Goal: Task Accomplishment & Management: Manage account settings

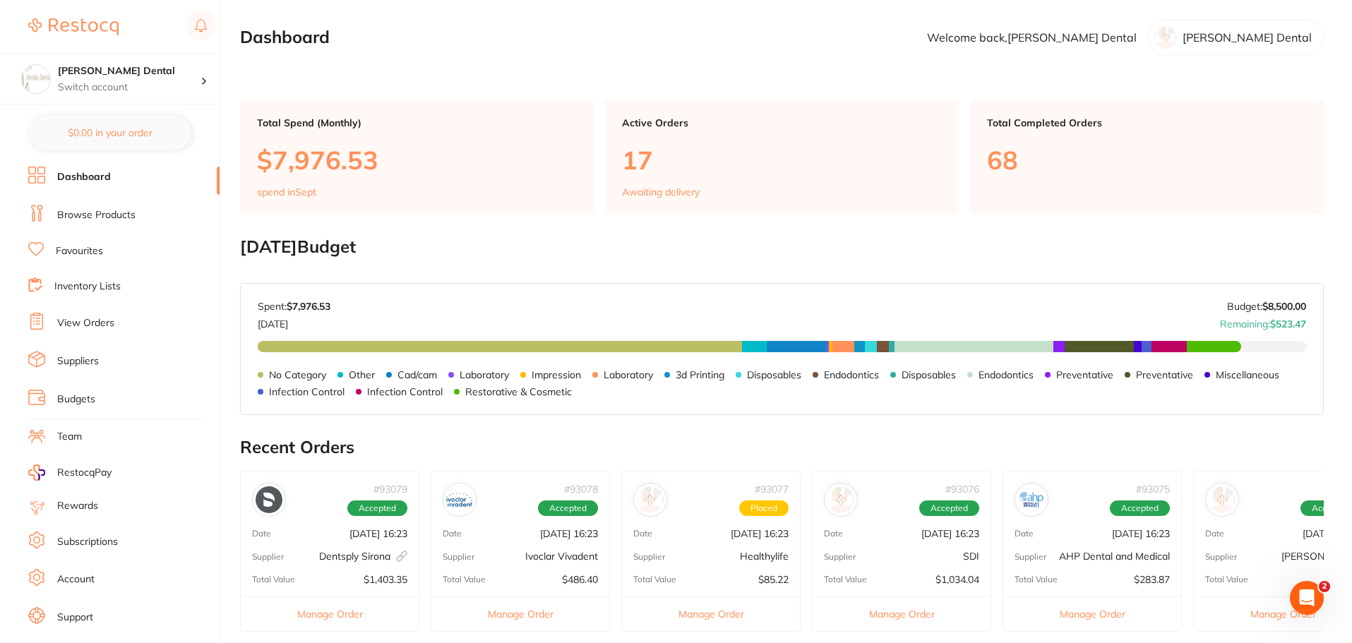
click at [102, 324] on link "View Orders" at bounding box center [85, 323] width 57 height 14
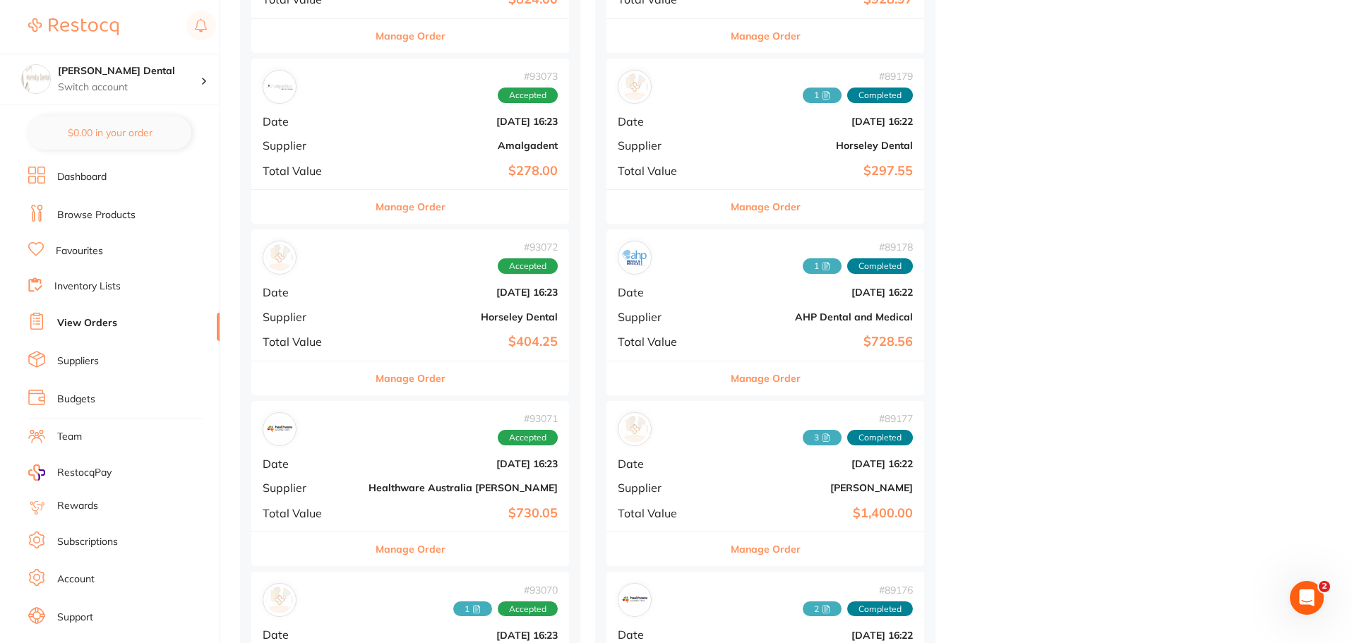
scroll to position [1200, 0]
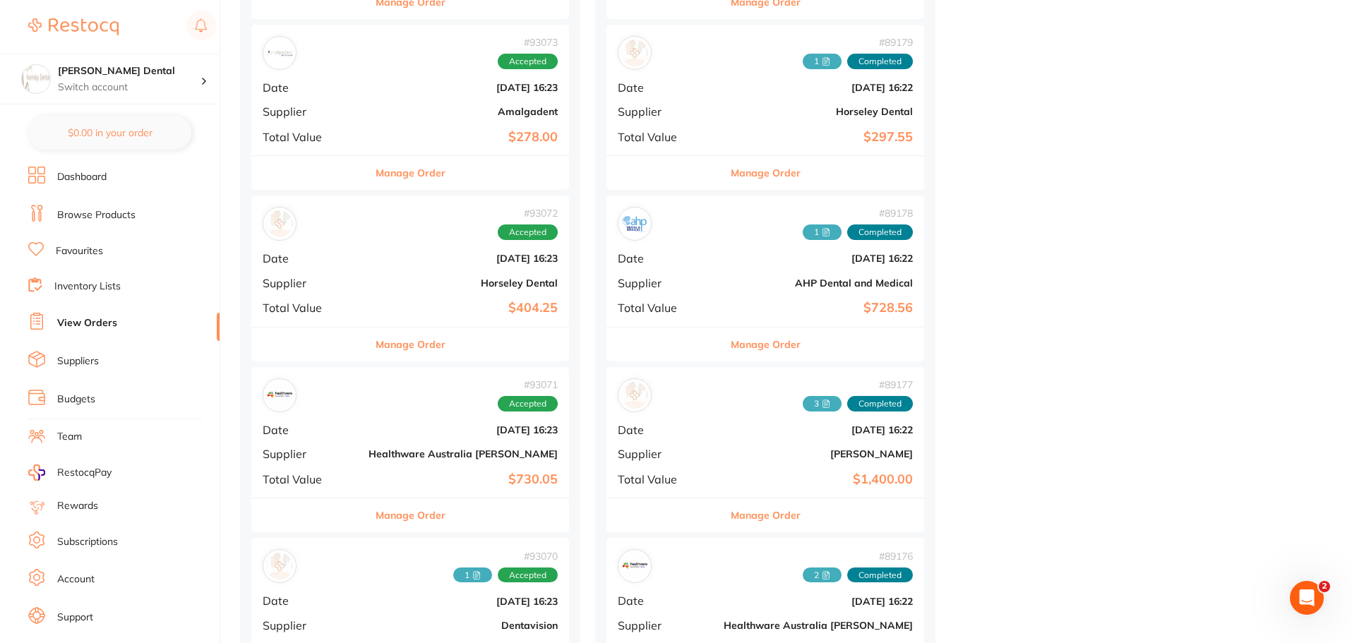
click at [387, 512] on button "Manage Order" at bounding box center [410, 515] width 70 height 34
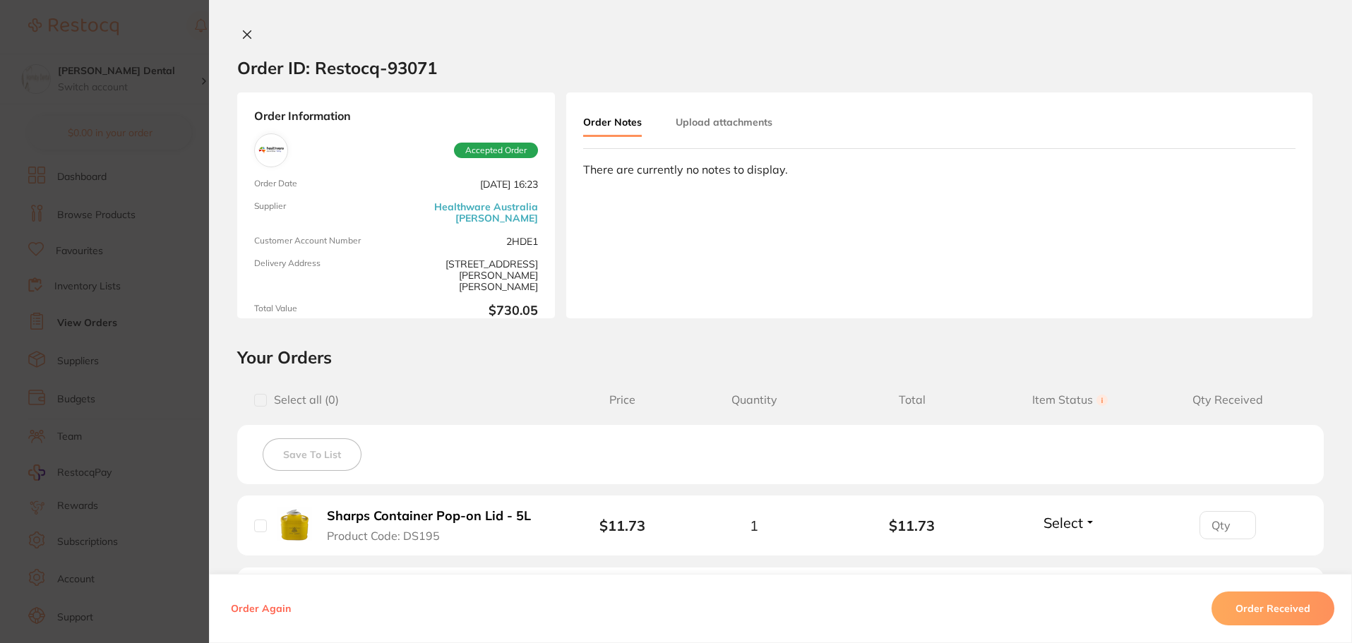
click at [707, 126] on button "Upload attachments" at bounding box center [723, 121] width 97 height 25
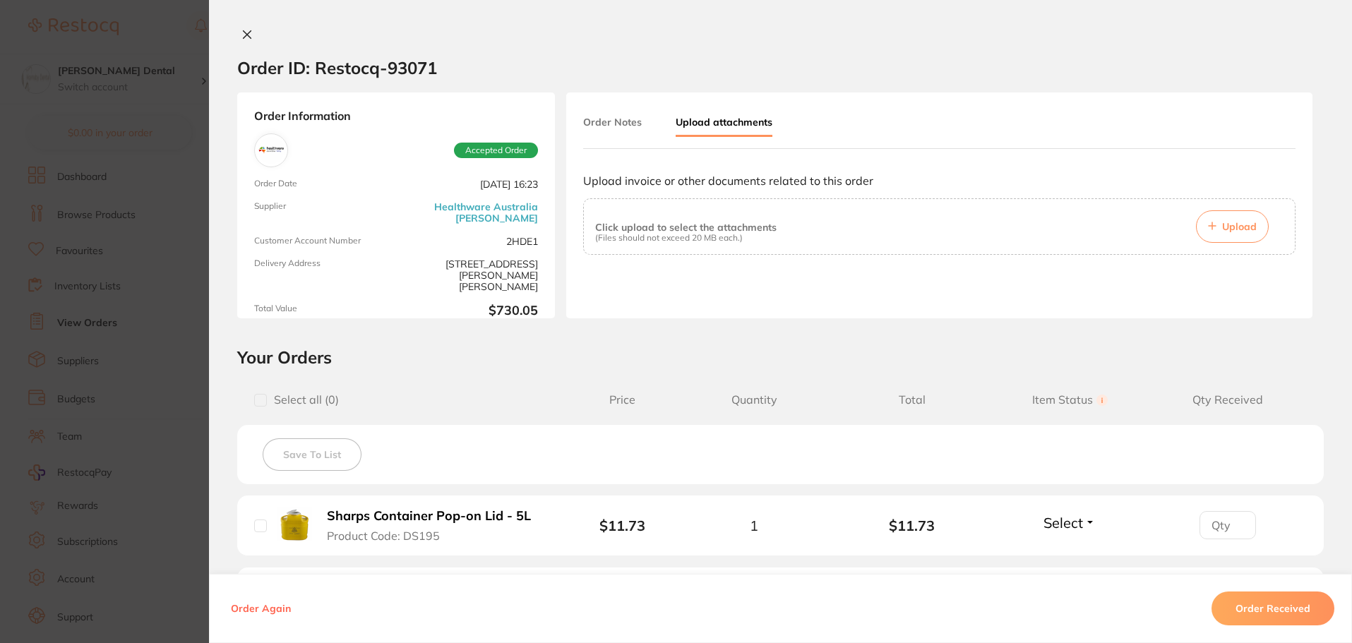
click at [1248, 234] on button "Upload" at bounding box center [1232, 226] width 73 height 32
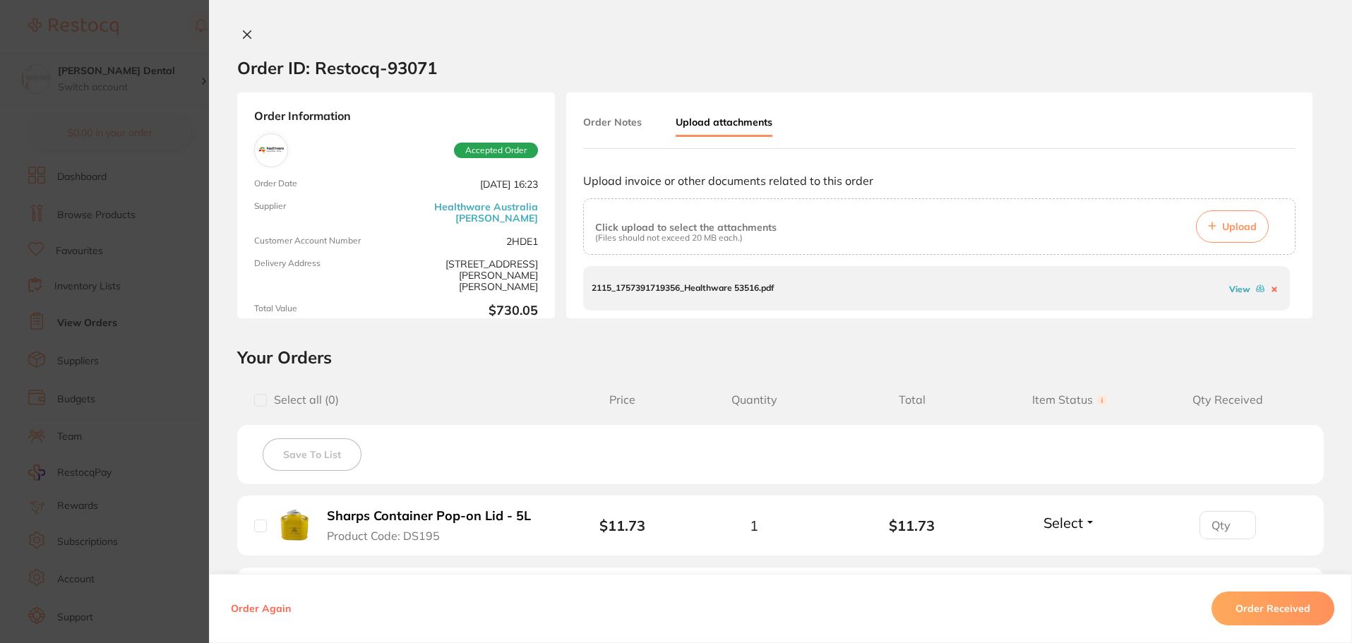
click at [243, 37] on icon at bounding box center [246, 34] width 11 height 11
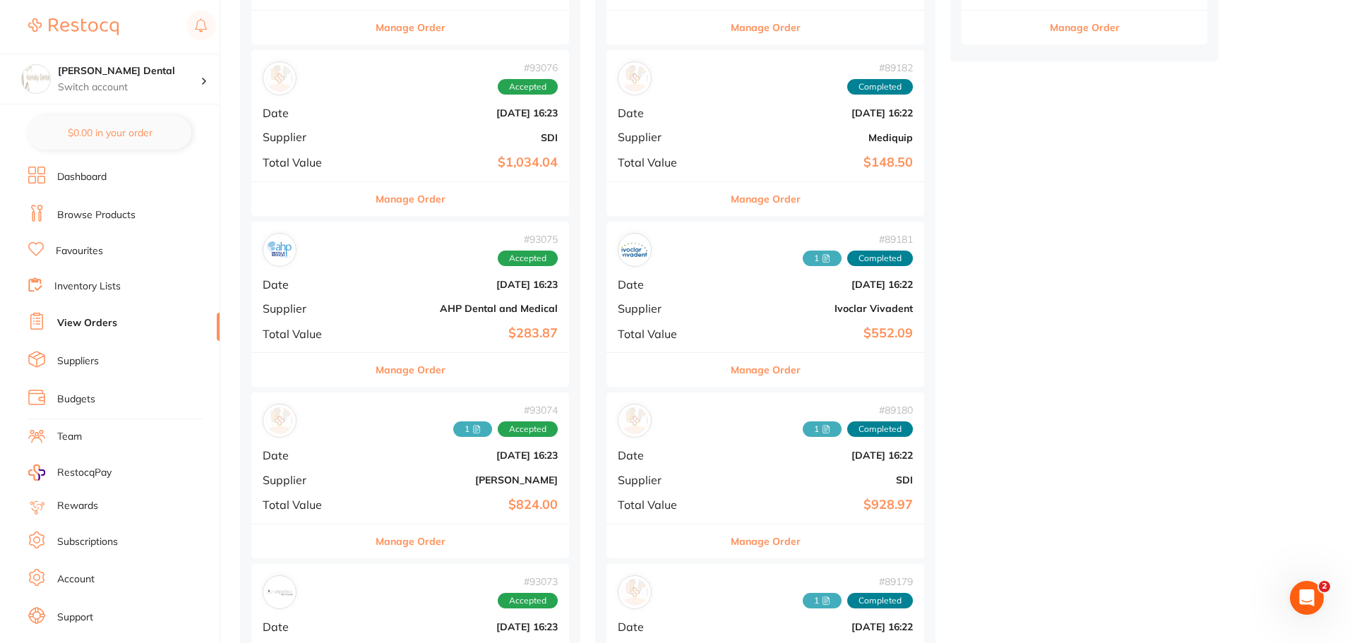
scroll to position [635, 0]
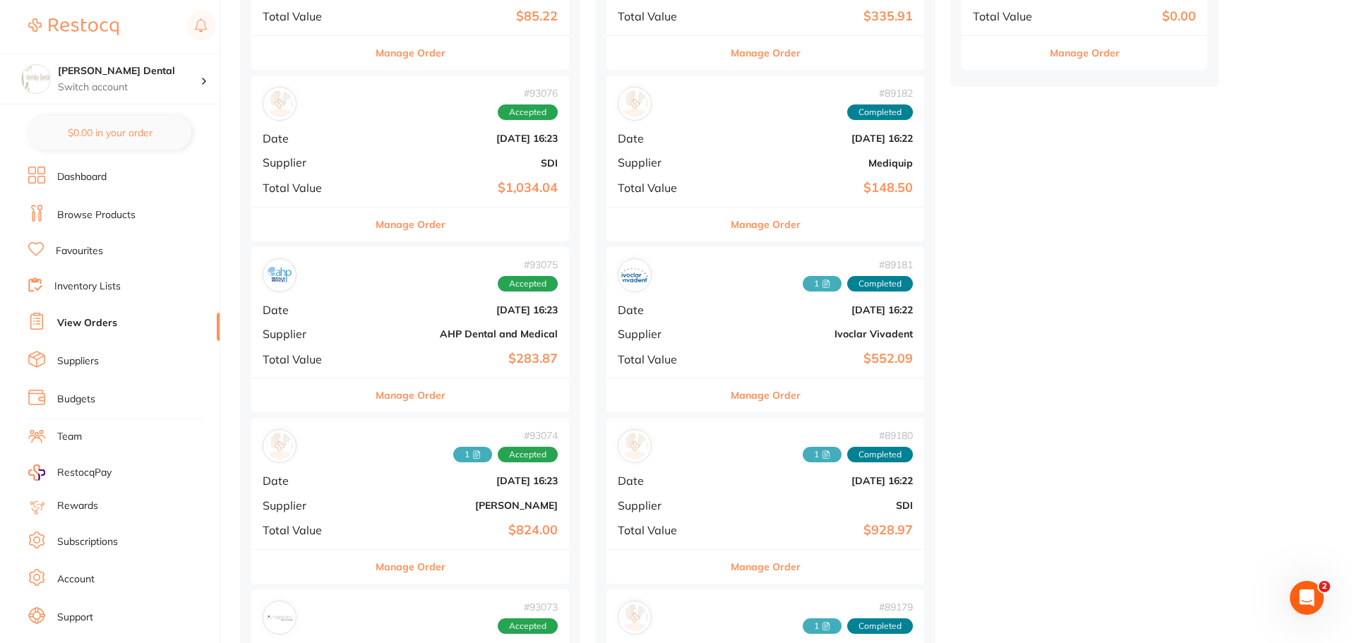
click at [403, 386] on button "Manage Order" at bounding box center [410, 395] width 70 height 34
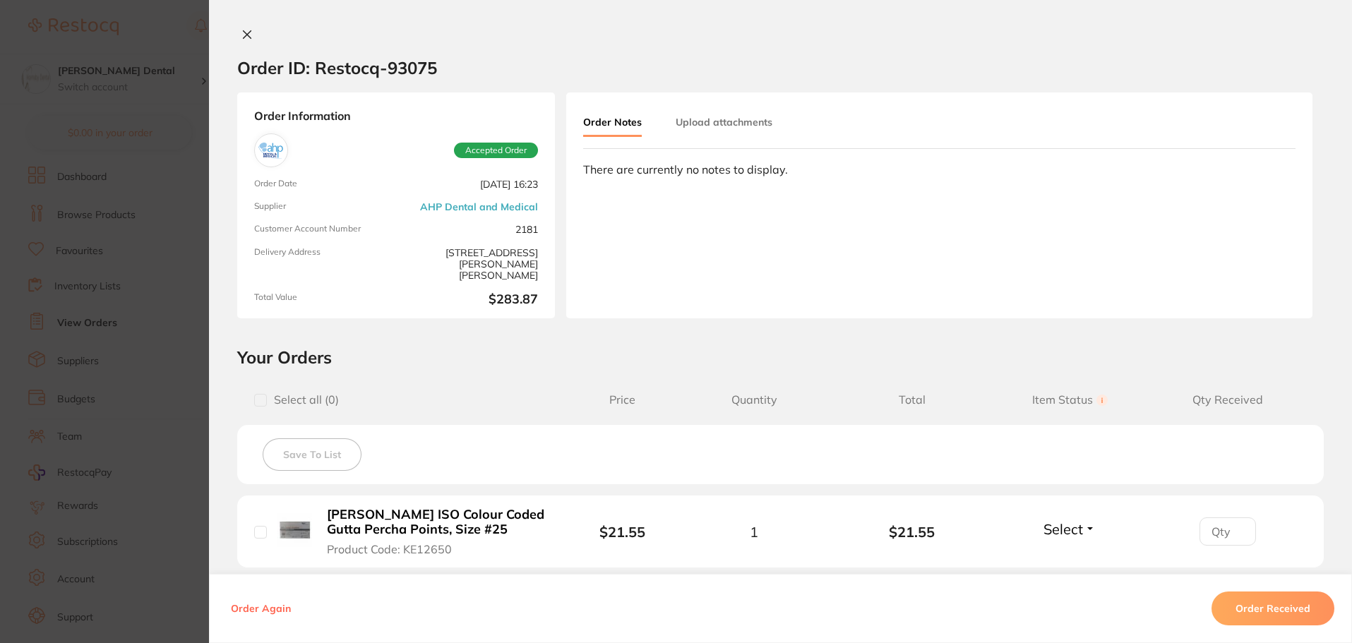
click at [717, 124] on button "Upload attachments" at bounding box center [723, 121] width 97 height 25
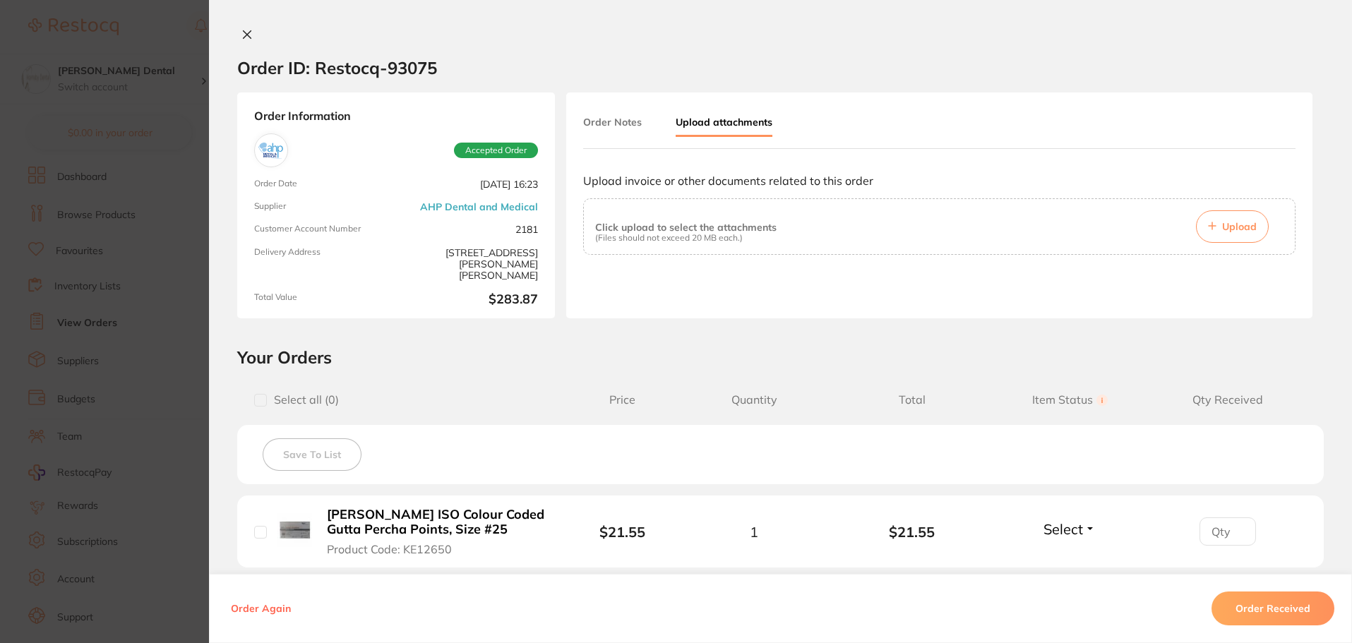
click at [1241, 227] on span "Upload" at bounding box center [1239, 226] width 35 height 13
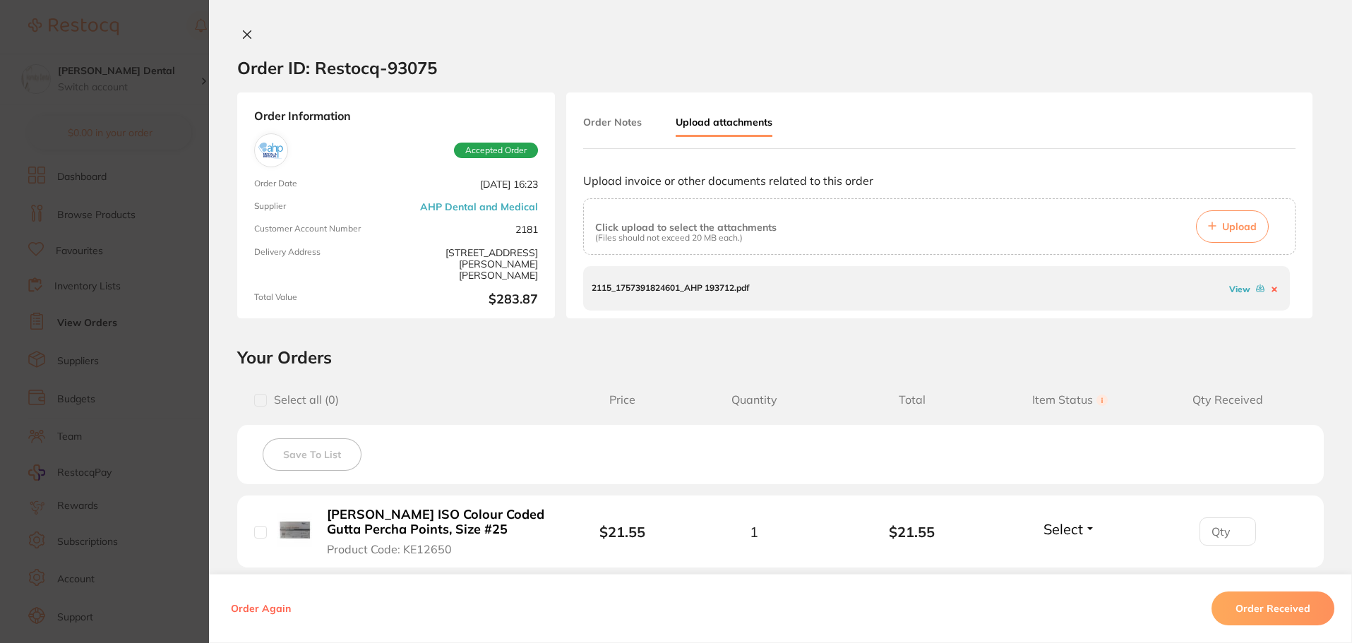
click at [241, 35] on icon at bounding box center [246, 34] width 11 height 11
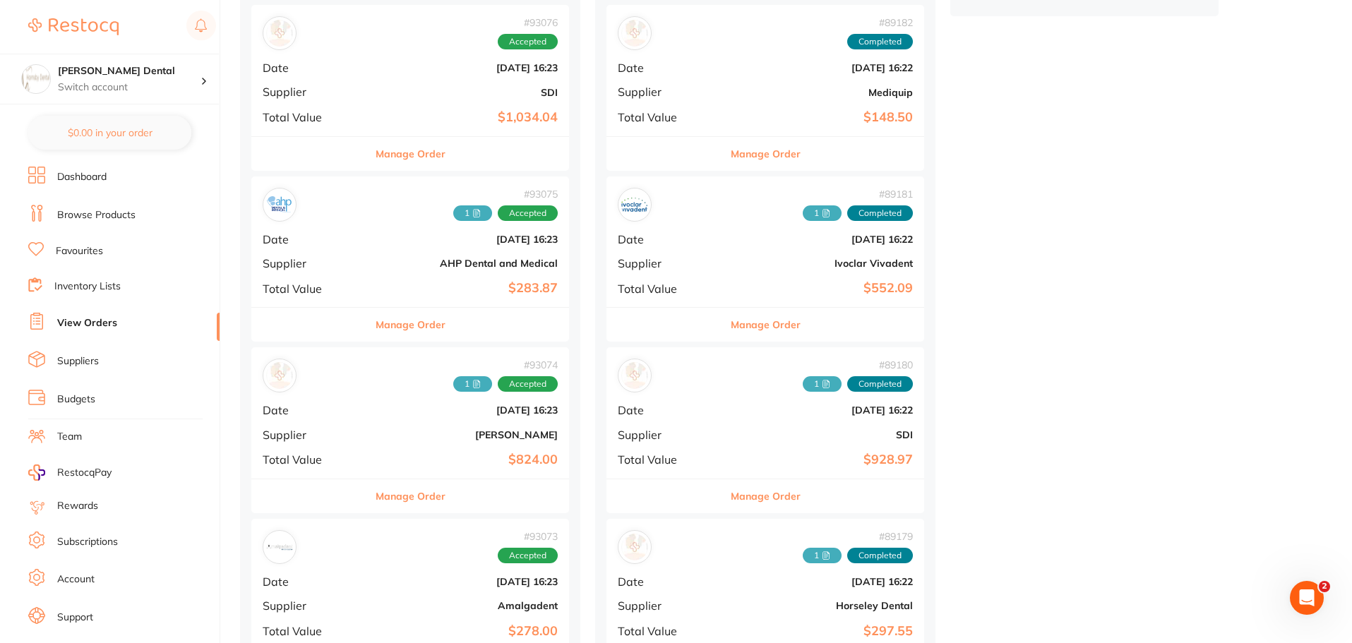
scroll to position [776, 0]
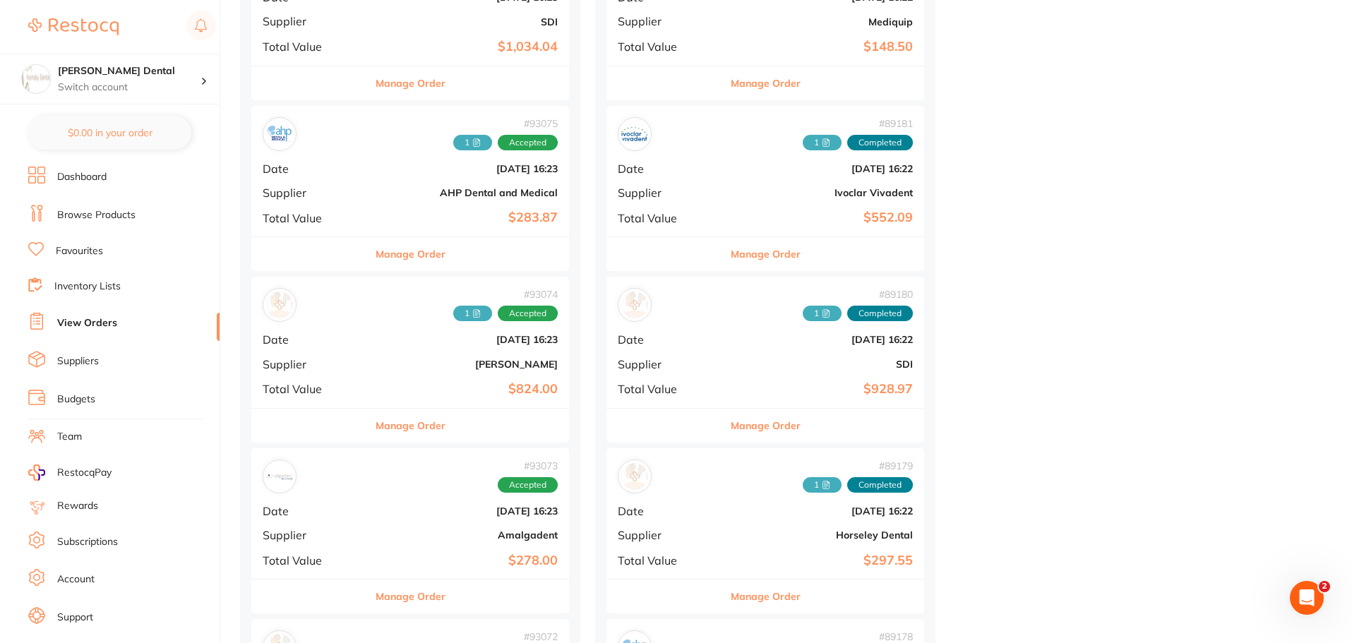
click at [388, 430] on button "Manage Order" at bounding box center [410, 426] width 70 height 34
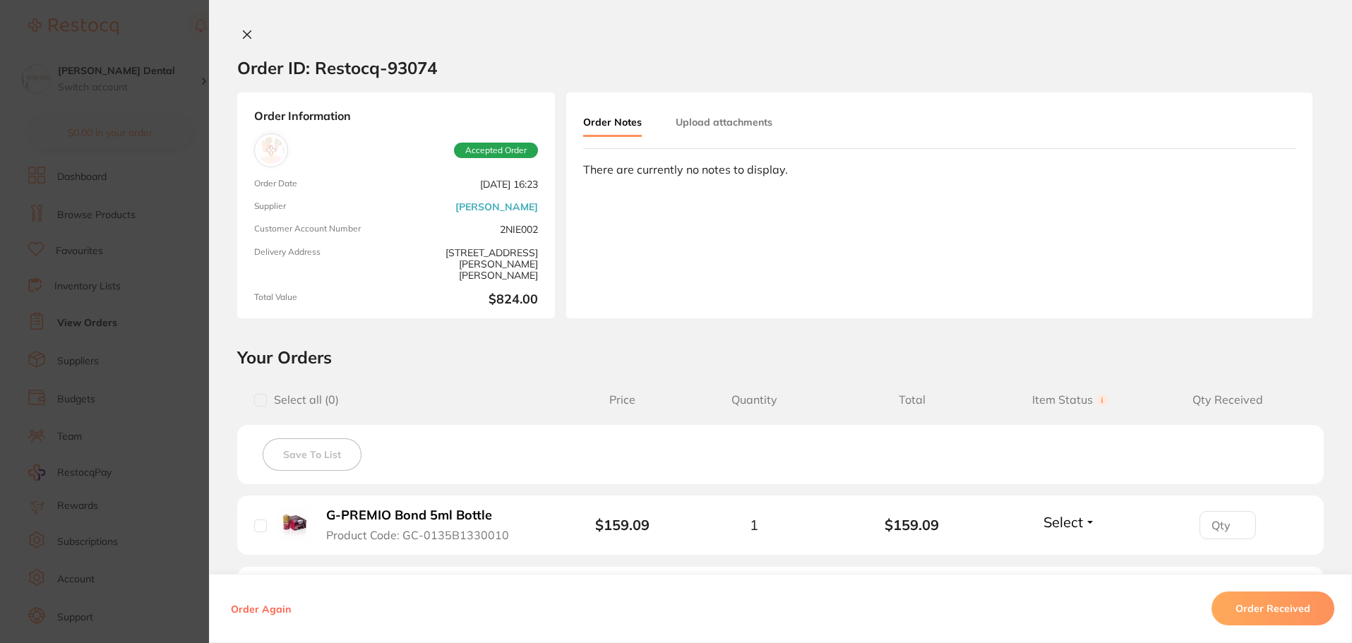
click at [719, 121] on button "Upload attachments" at bounding box center [723, 121] width 97 height 25
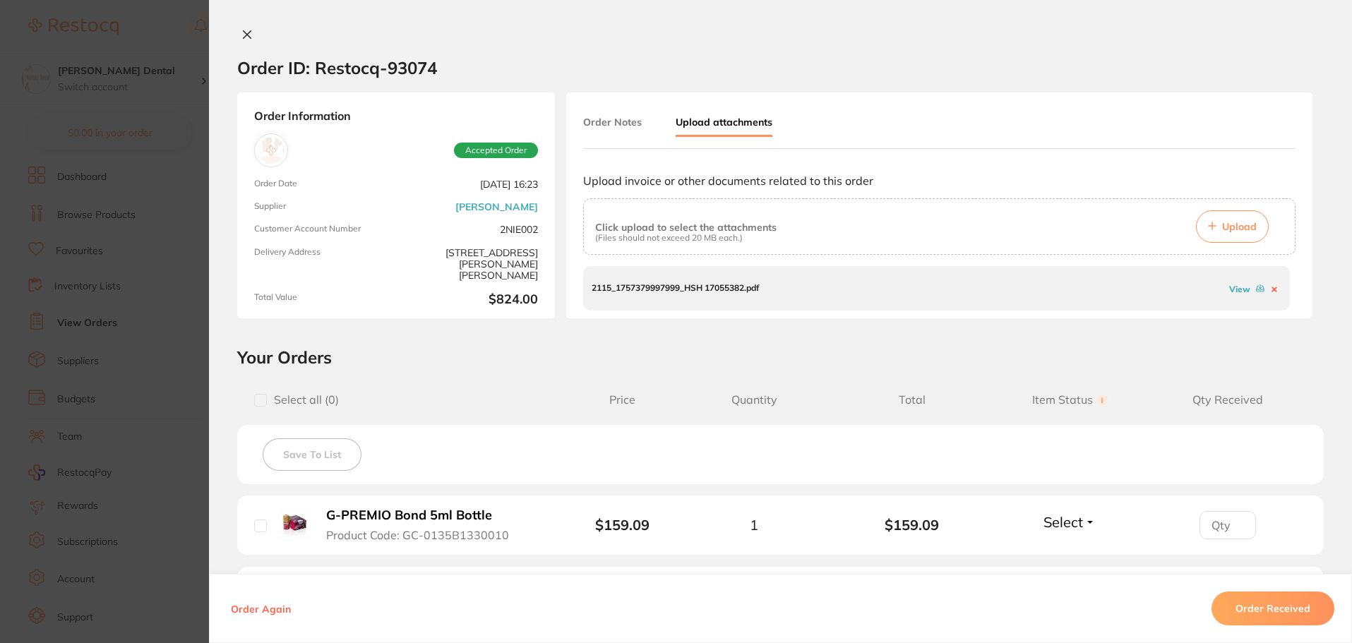
click at [1214, 224] on button "Upload" at bounding box center [1232, 226] width 73 height 32
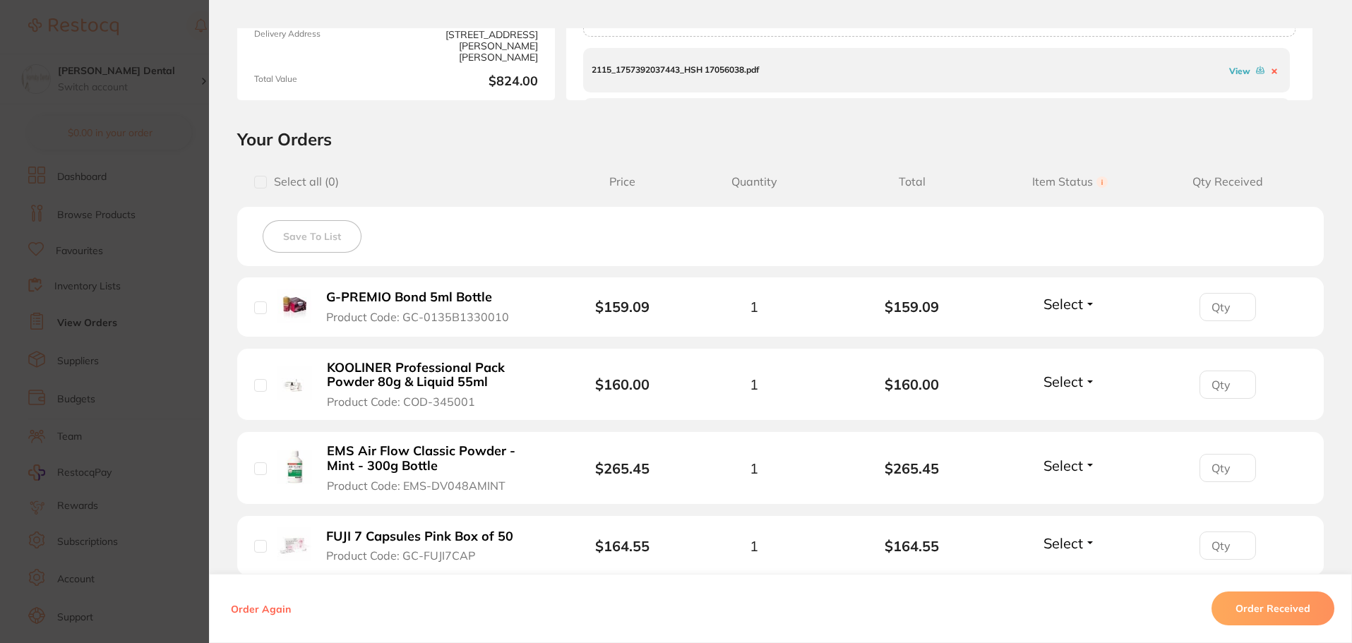
scroll to position [157, 0]
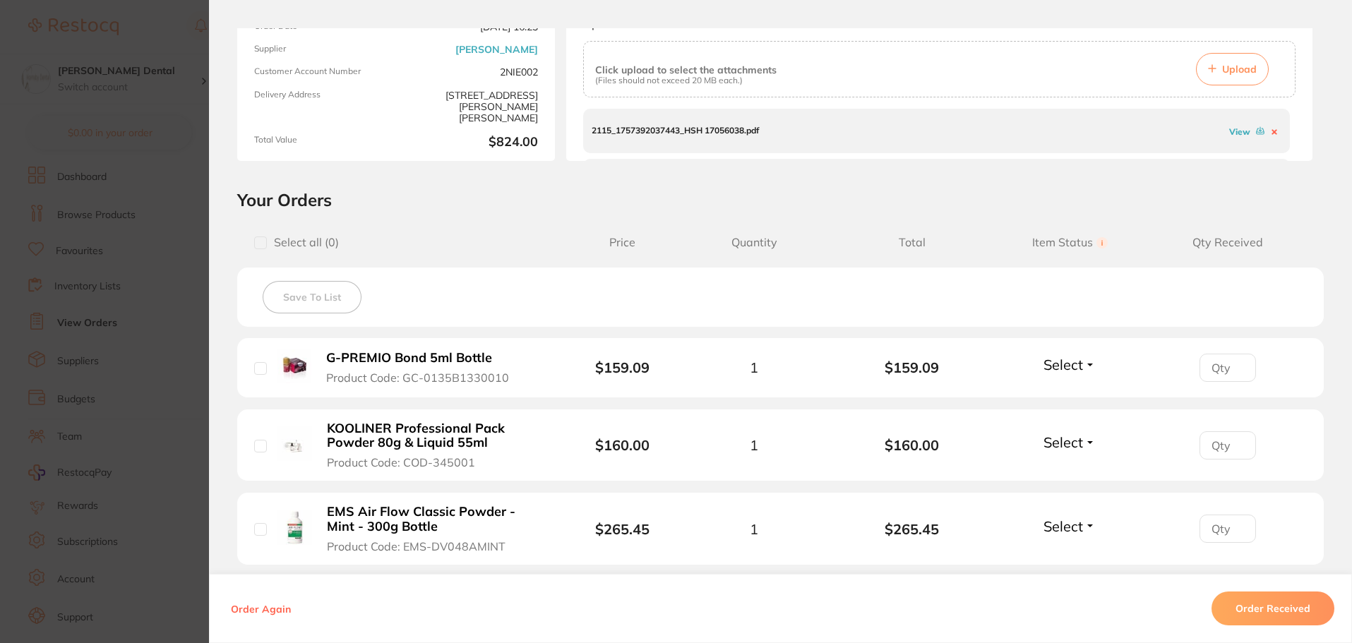
click at [1265, 604] on button "Order Received" at bounding box center [1272, 608] width 123 height 34
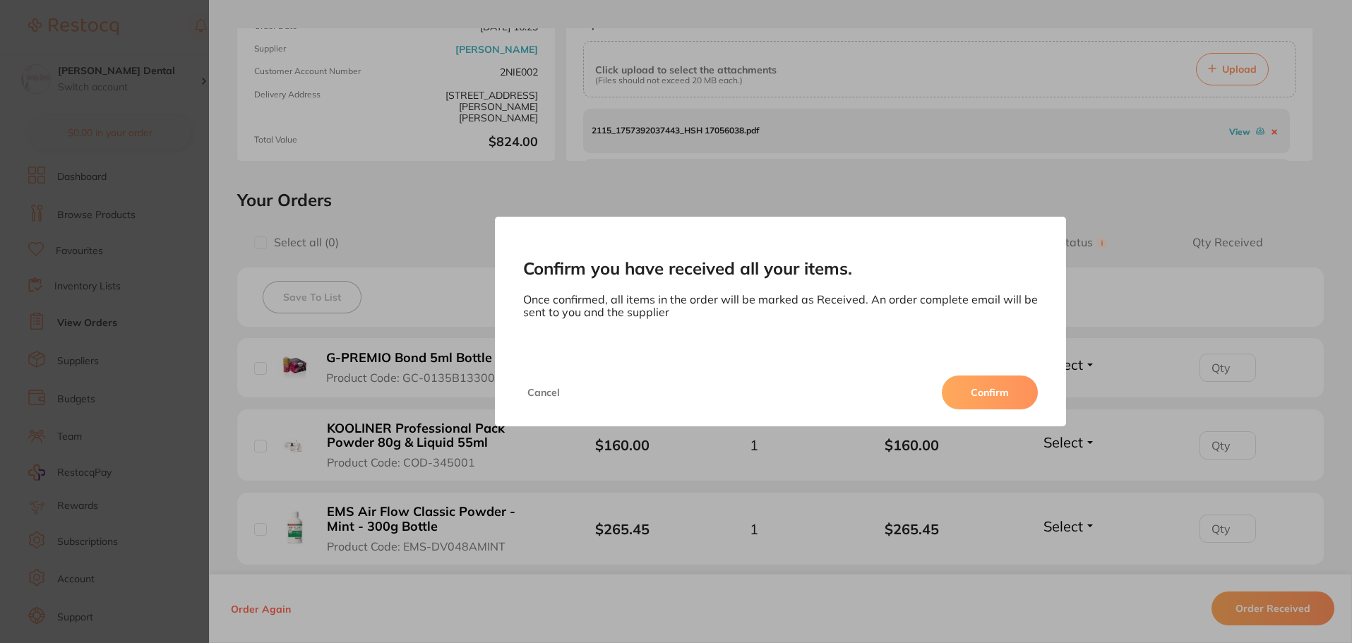
click at [980, 387] on button "Confirm" at bounding box center [990, 392] width 96 height 34
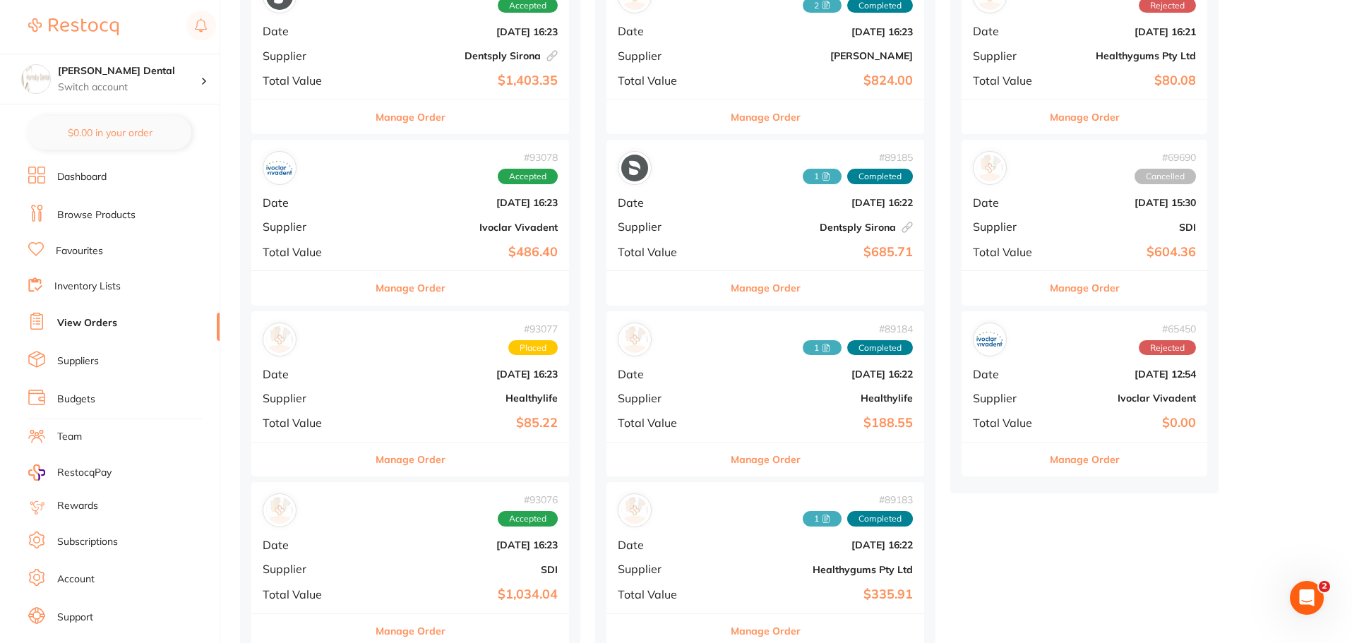
scroll to position [212, 0]
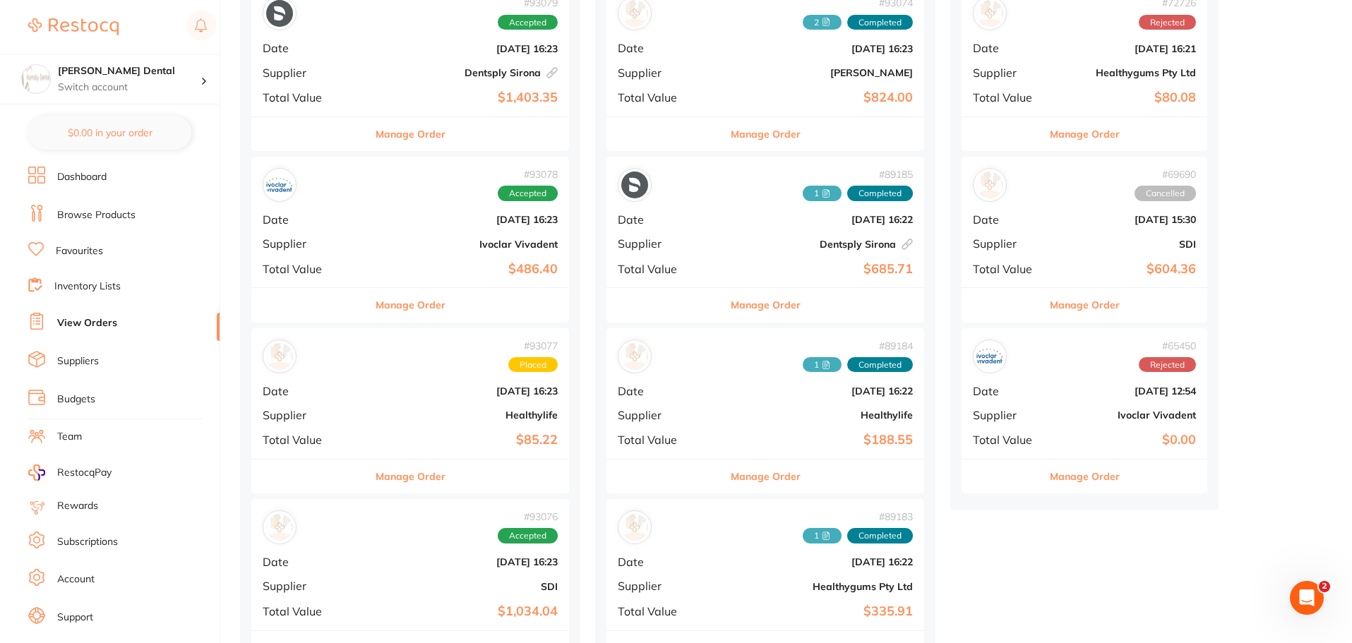
click at [375, 311] on button "Manage Order" at bounding box center [410, 305] width 70 height 34
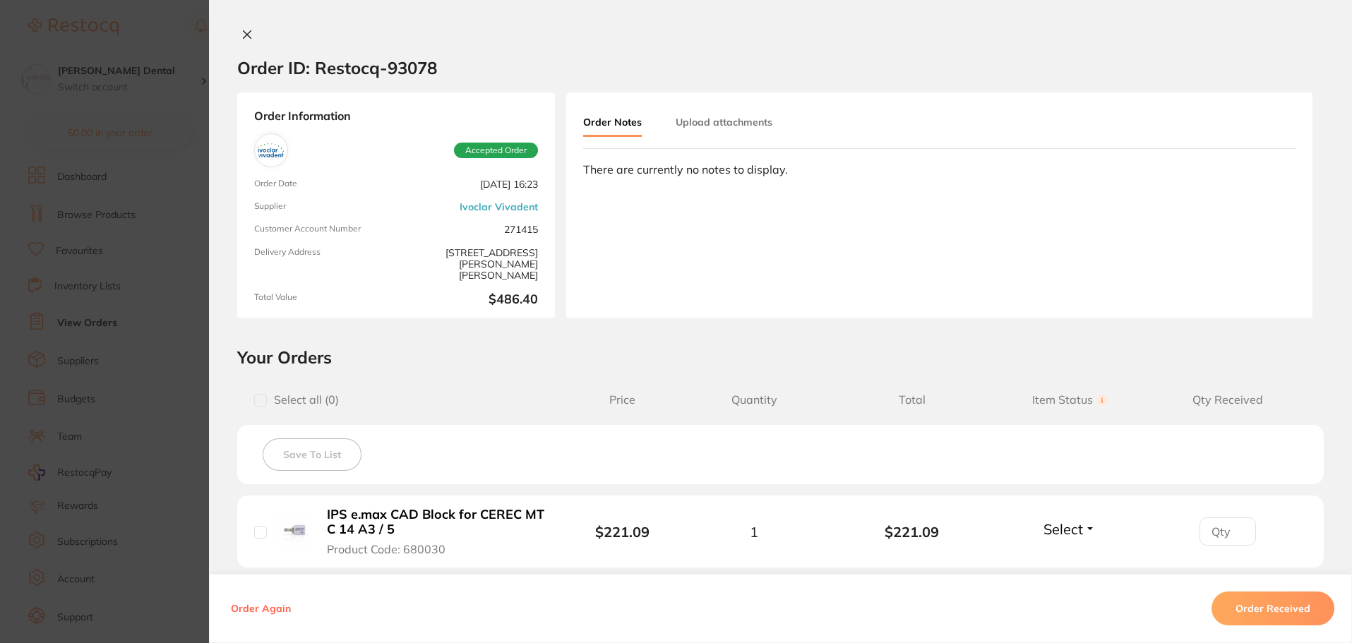
click at [726, 119] on button "Upload attachments" at bounding box center [723, 121] width 97 height 25
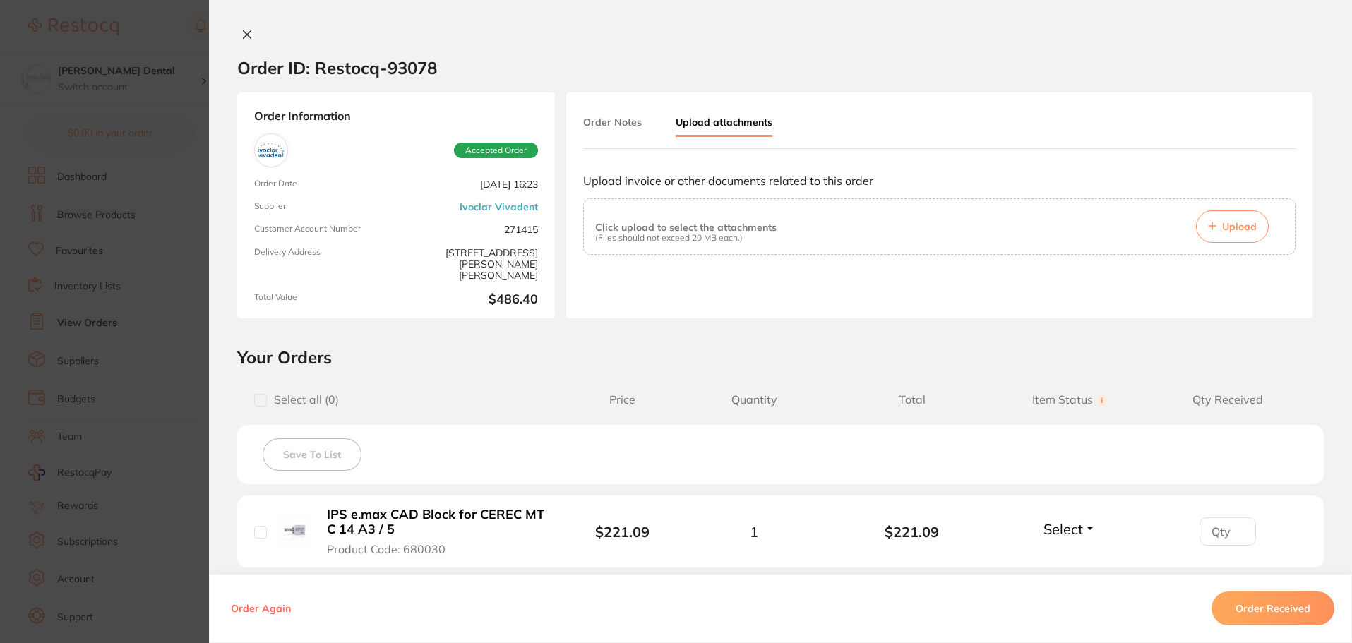
click at [1227, 227] on span "Upload" at bounding box center [1239, 226] width 35 height 13
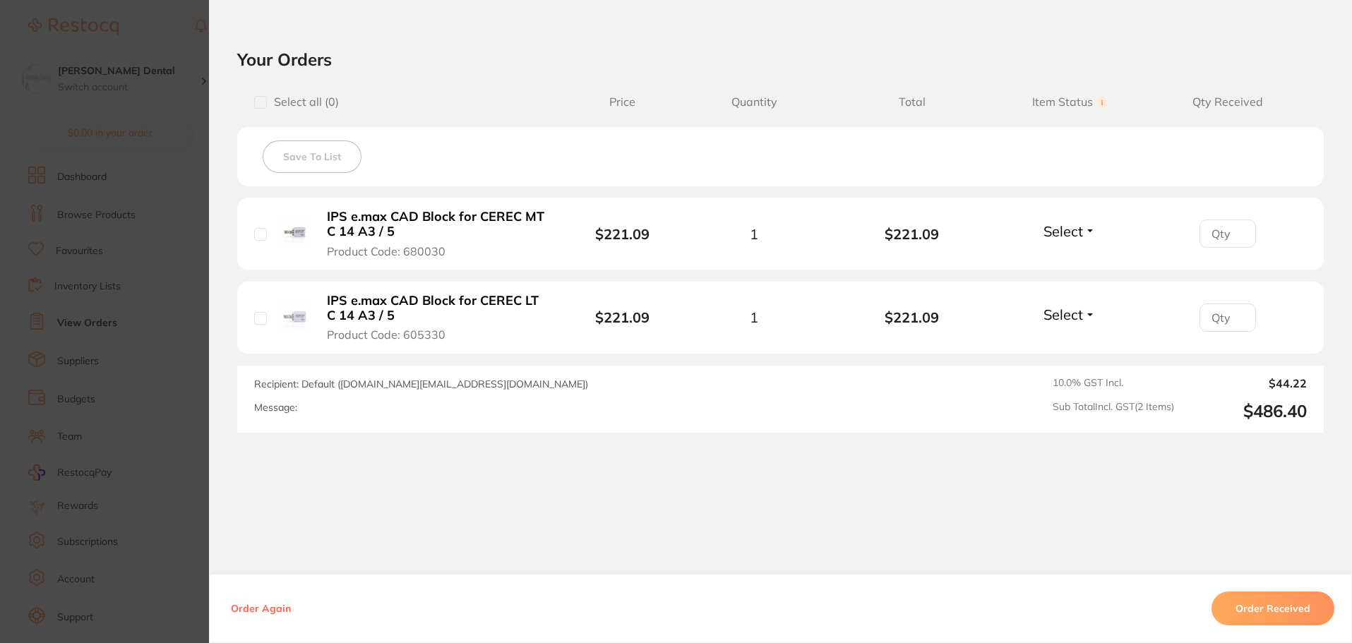
scroll to position [282, 0]
click at [1255, 618] on button "Order Received" at bounding box center [1272, 608] width 123 height 34
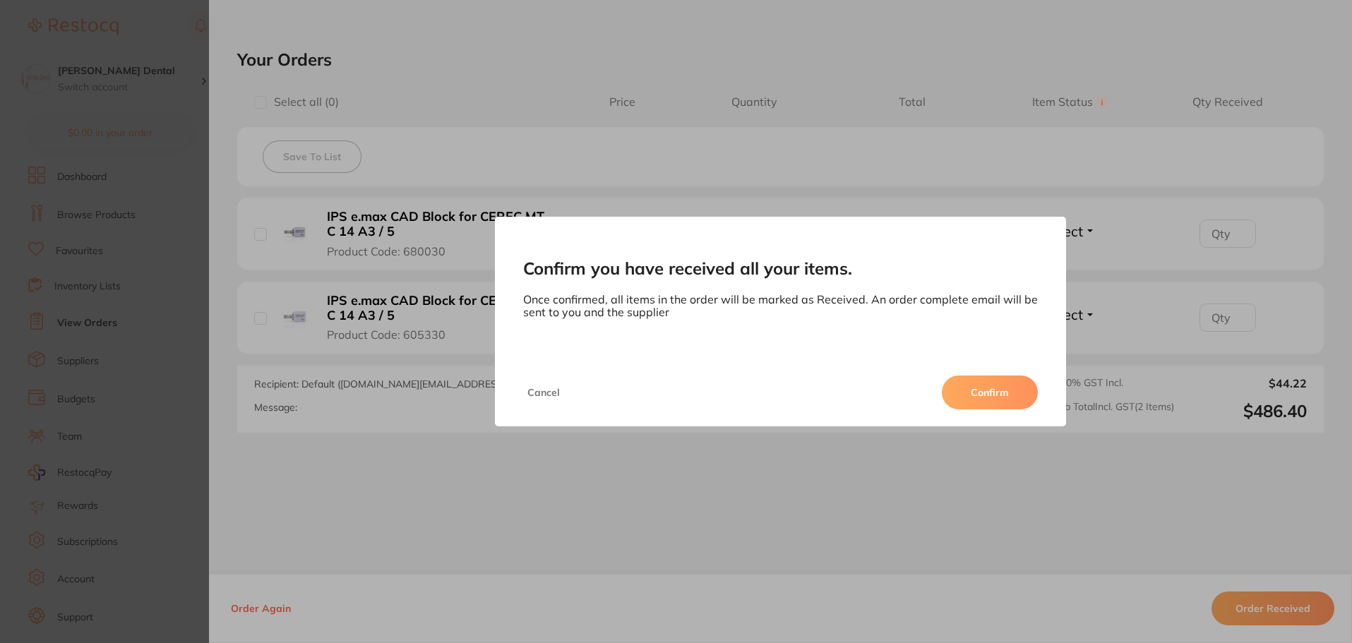
click at [993, 390] on button "Confirm" at bounding box center [990, 392] width 96 height 34
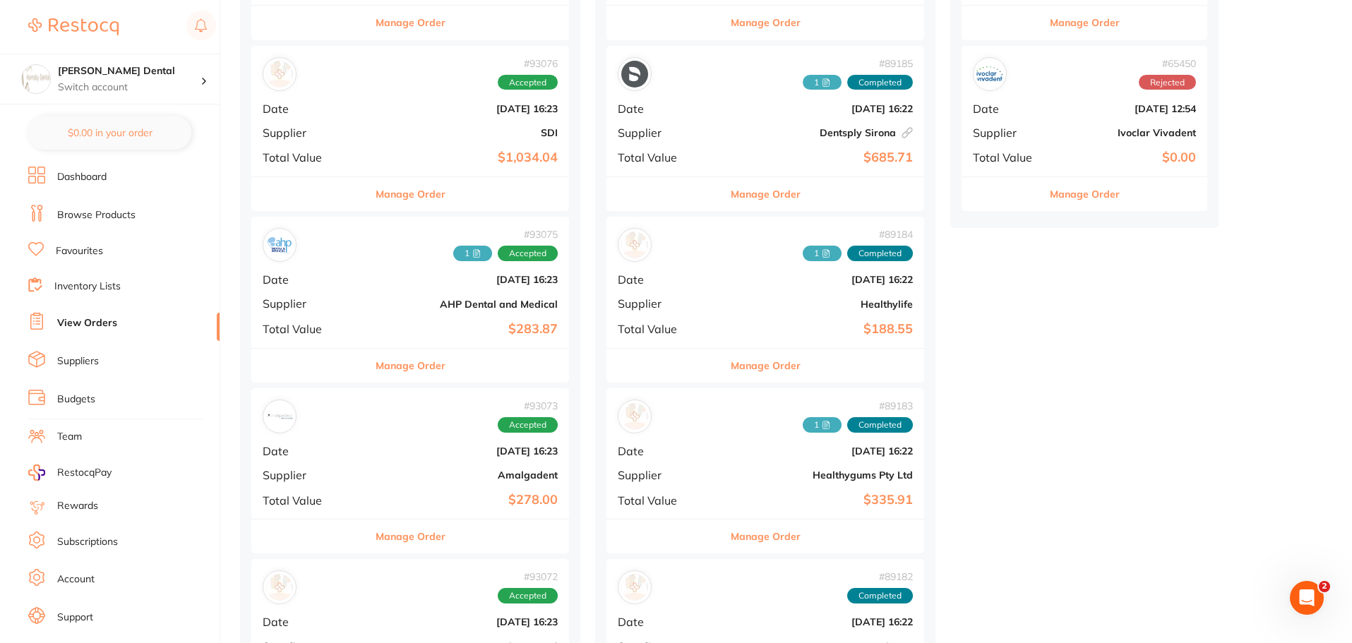
scroll to position [565, 0]
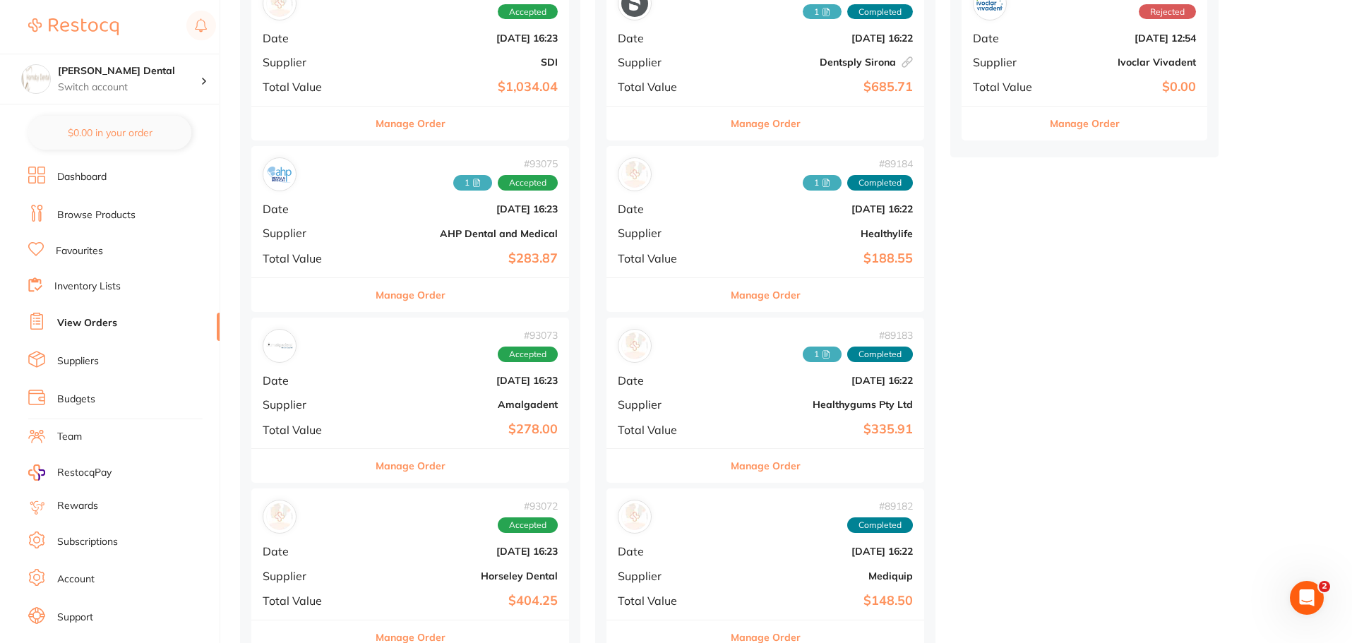
click at [383, 464] on button "Manage Order" at bounding box center [410, 466] width 70 height 34
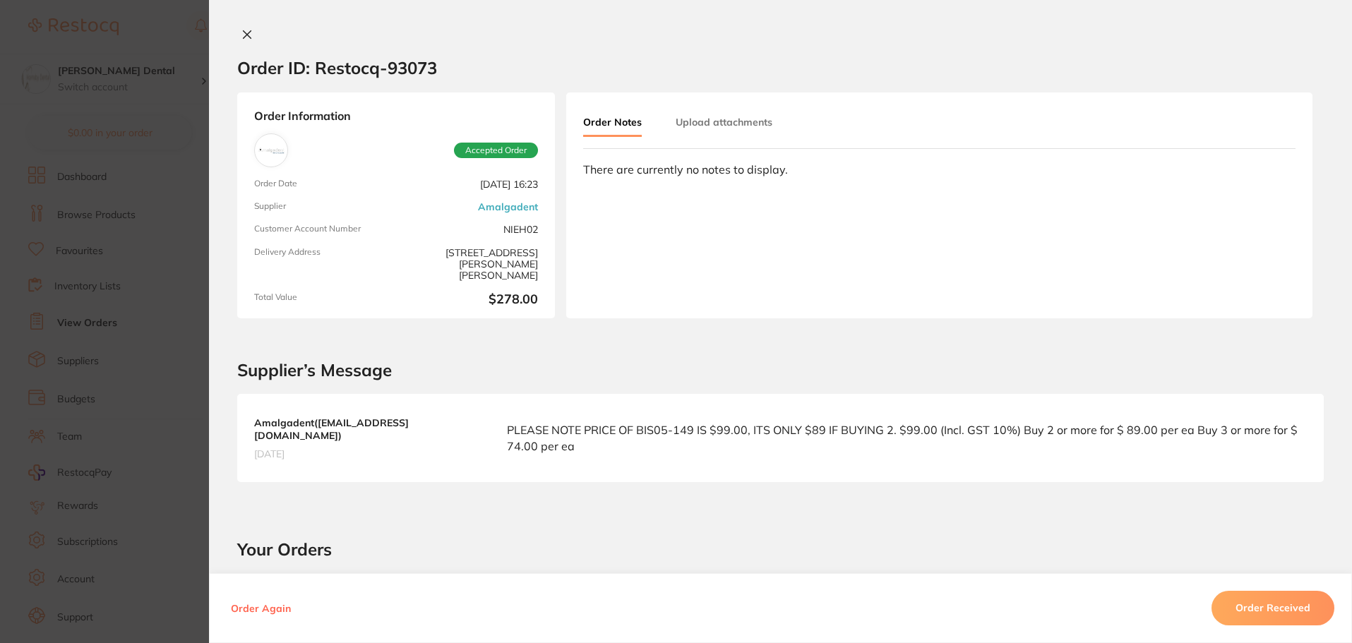
click at [692, 127] on button "Upload attachments" at bounding box center [723, 121] width 97 height 25
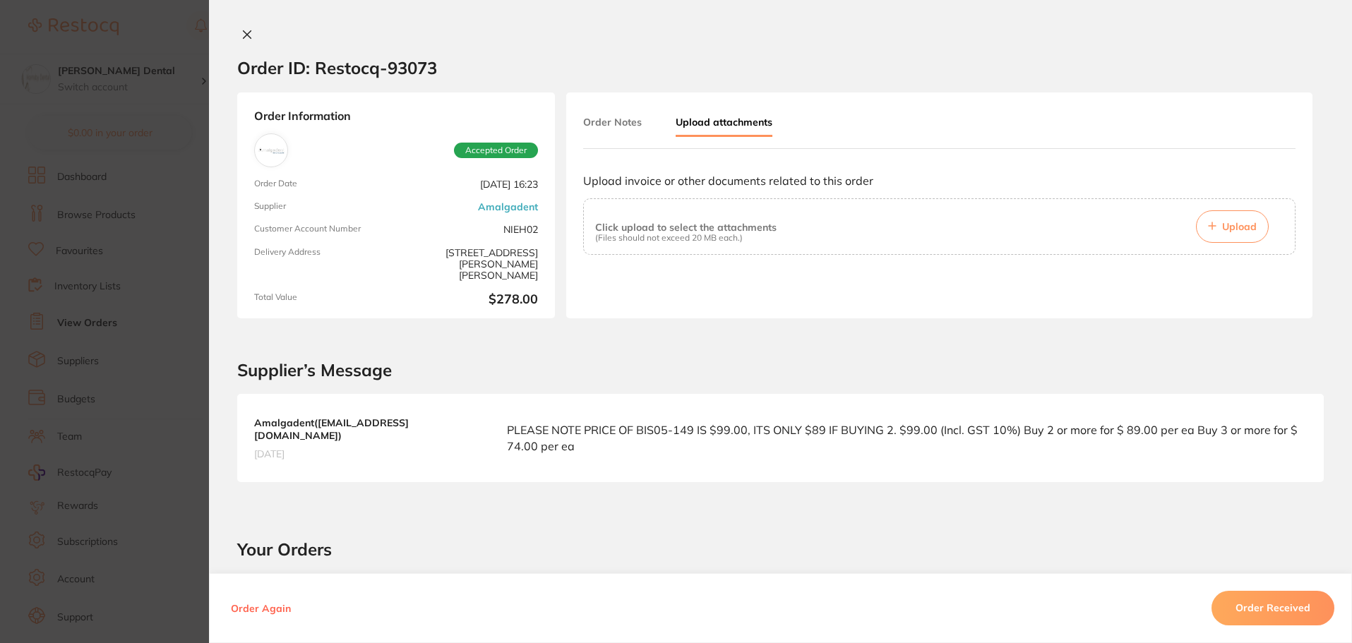
click at [1225, 239] on button "Upload" at bounding box center [1232, 226] width 73 height 32
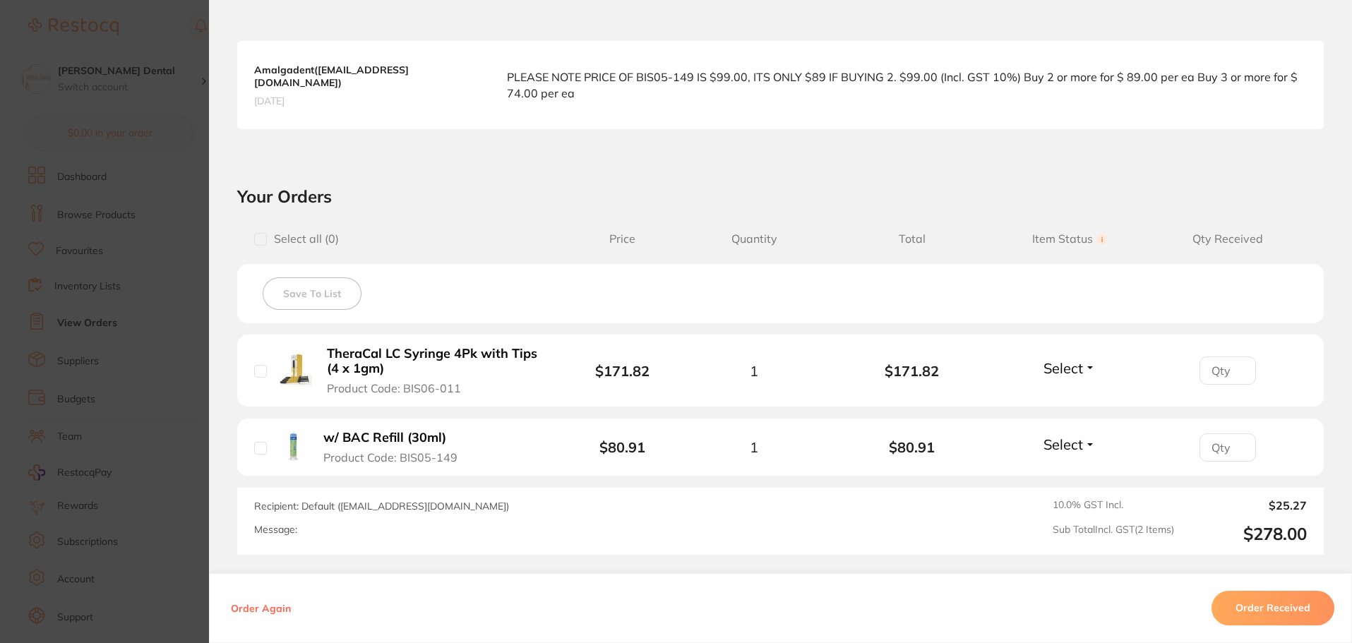
scroll to position [423, 0]
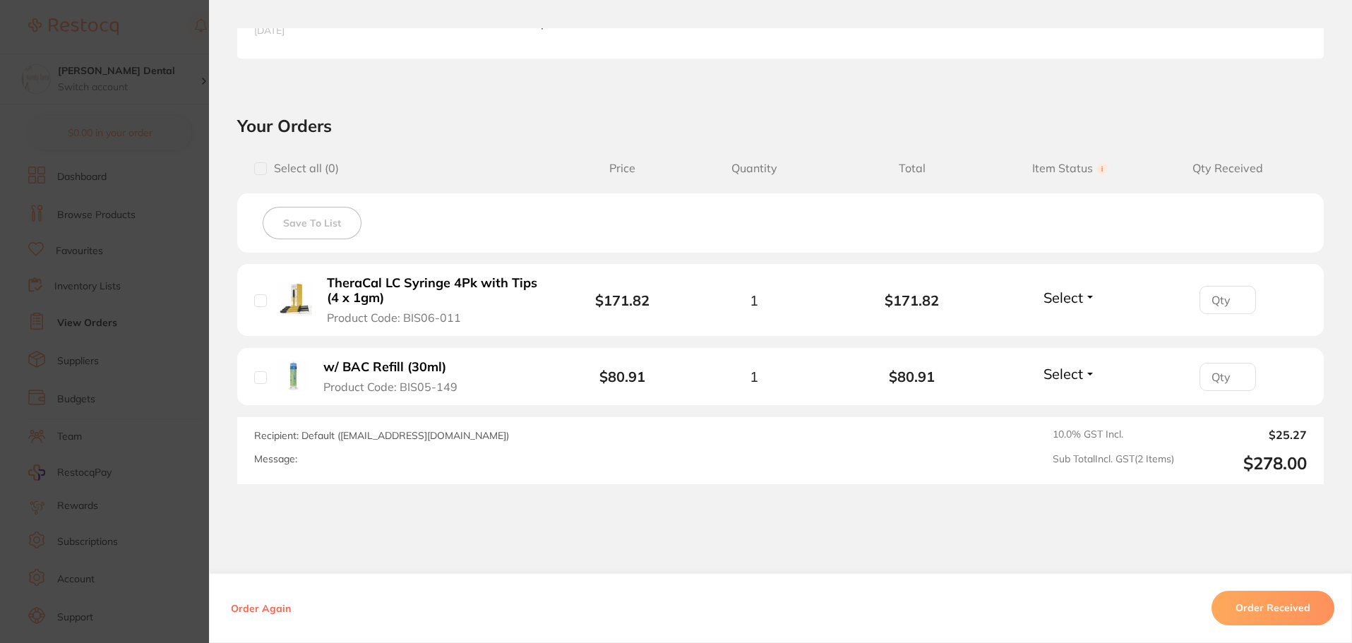
click at [397, 371] on b "w/ BAC Refill (30ml)" at bounding box center [384, 367] width 123 height 15
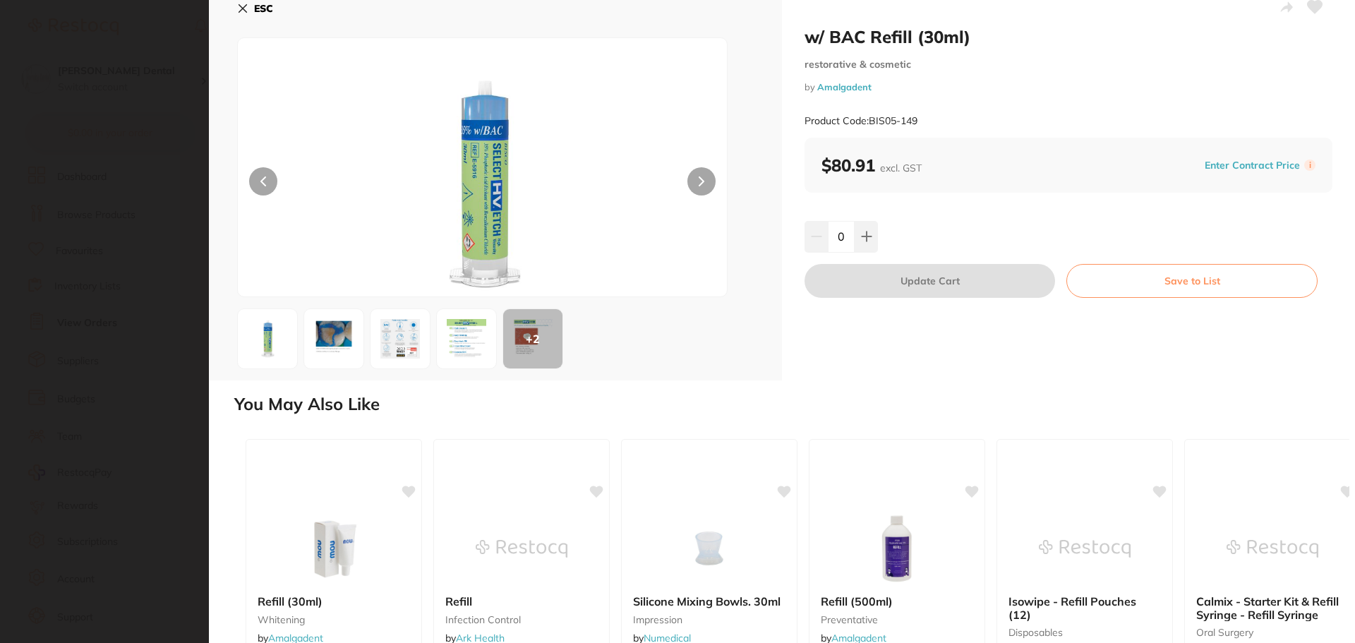
scroll to position [0, 0]
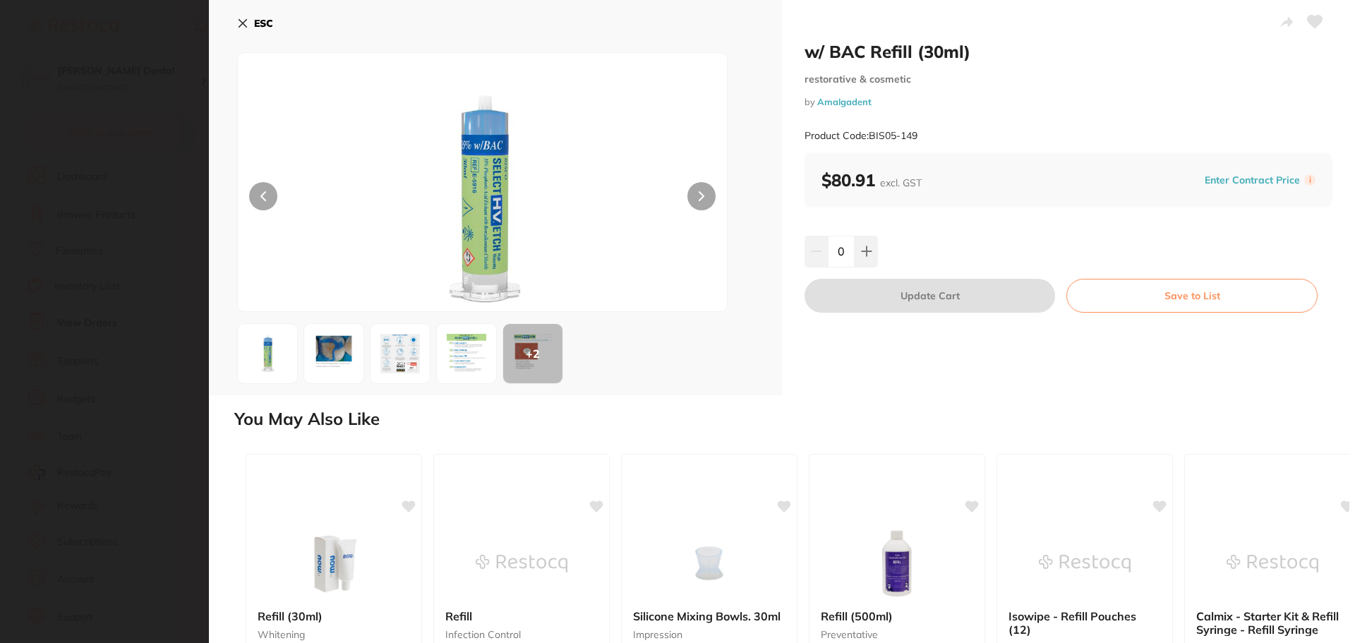
click at [241, 26] on icon at bounding box center [242, 23] width 11 height 11
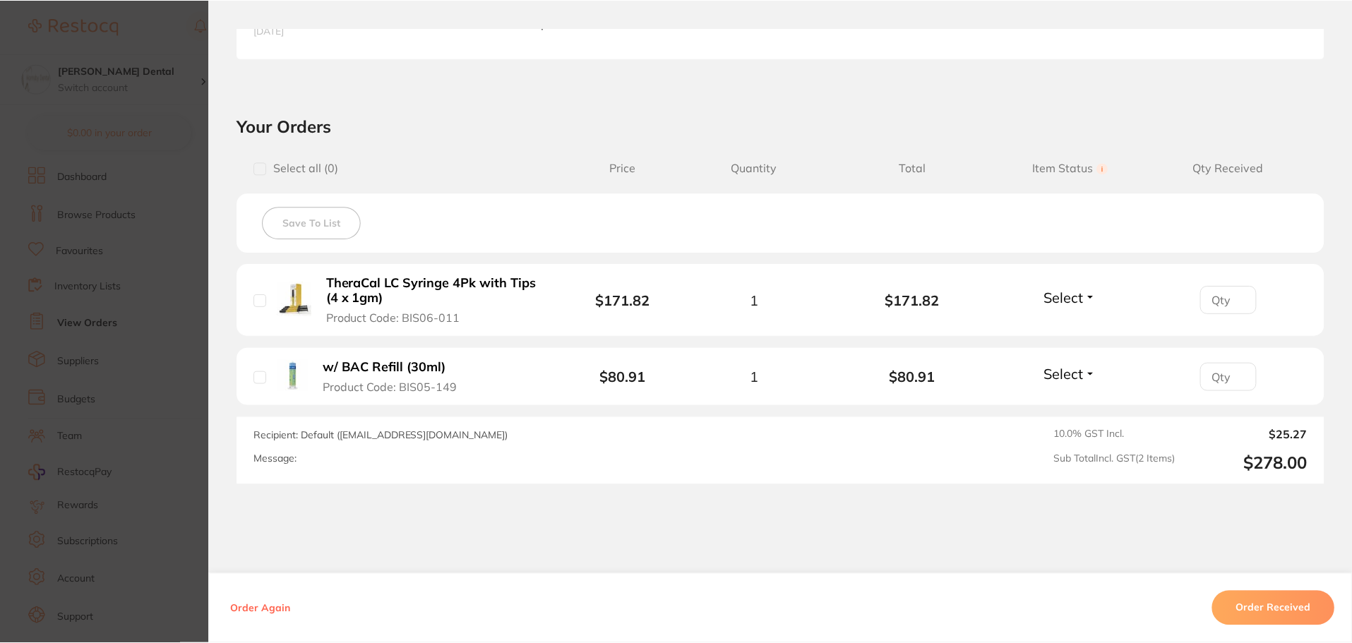
scroll to position [494, 0]
click at [1273, 611] on button "Order Received" at bounding box center [1272, 608] width 123 height 34
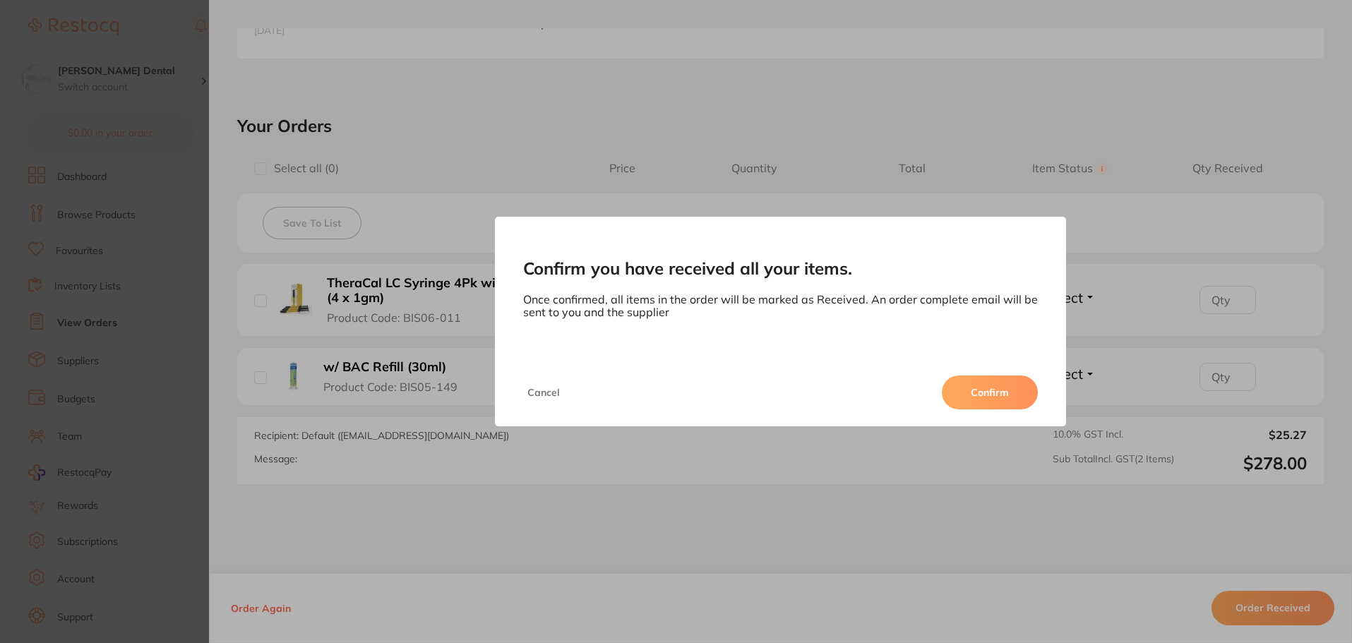
click at [996, 393] on button "Confirm" at bounding box center [990, 392] width 96 height 34
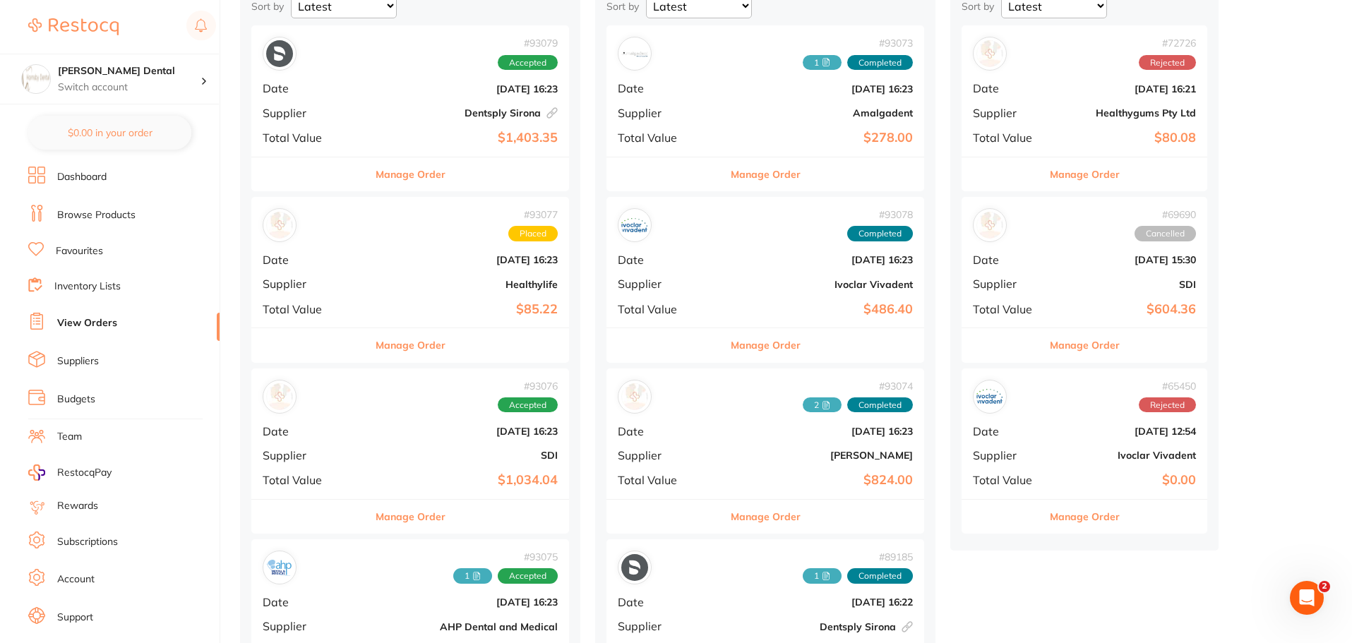
scroll to position [141, 0]
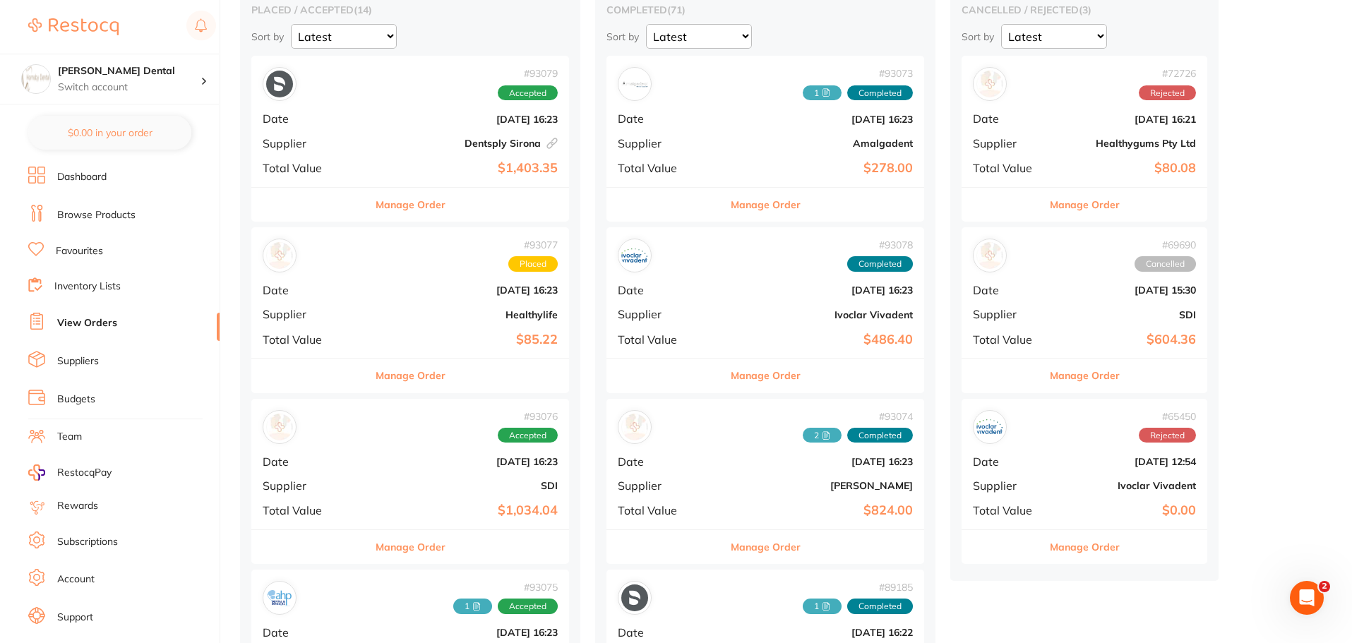
click at [389, 374] on button "Manage Order" at bounding box center [410, 376] width 70 height 34
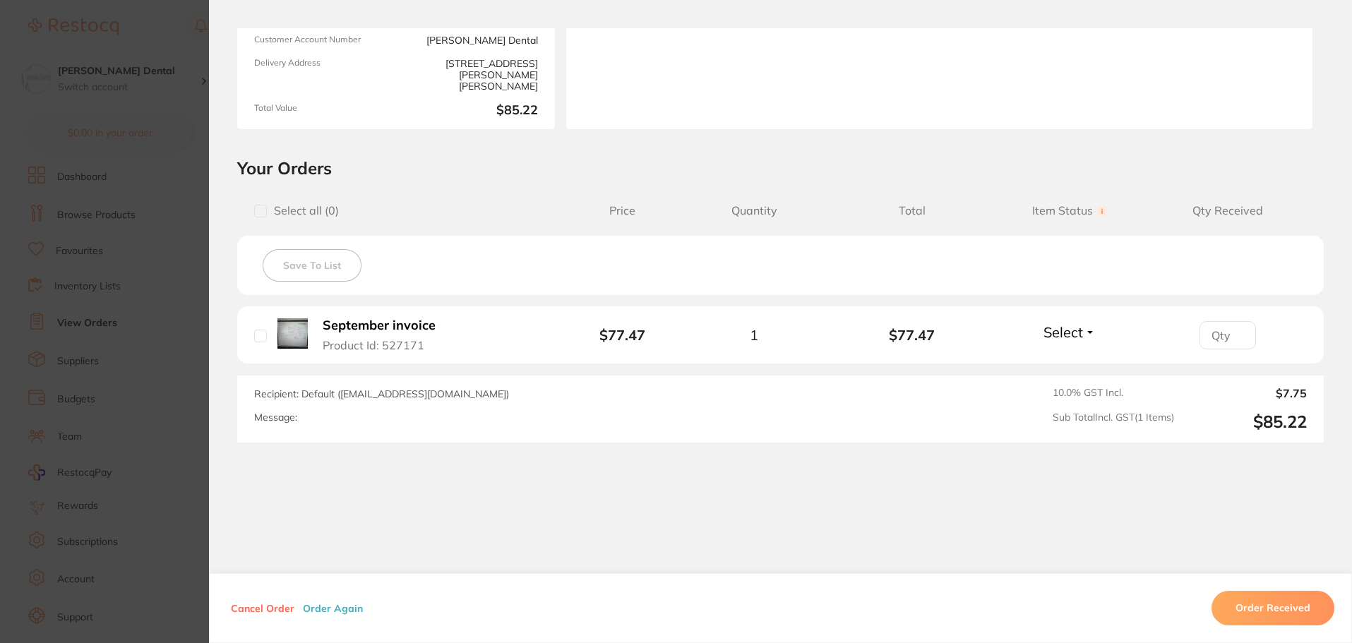
scroll to position [200, 0]
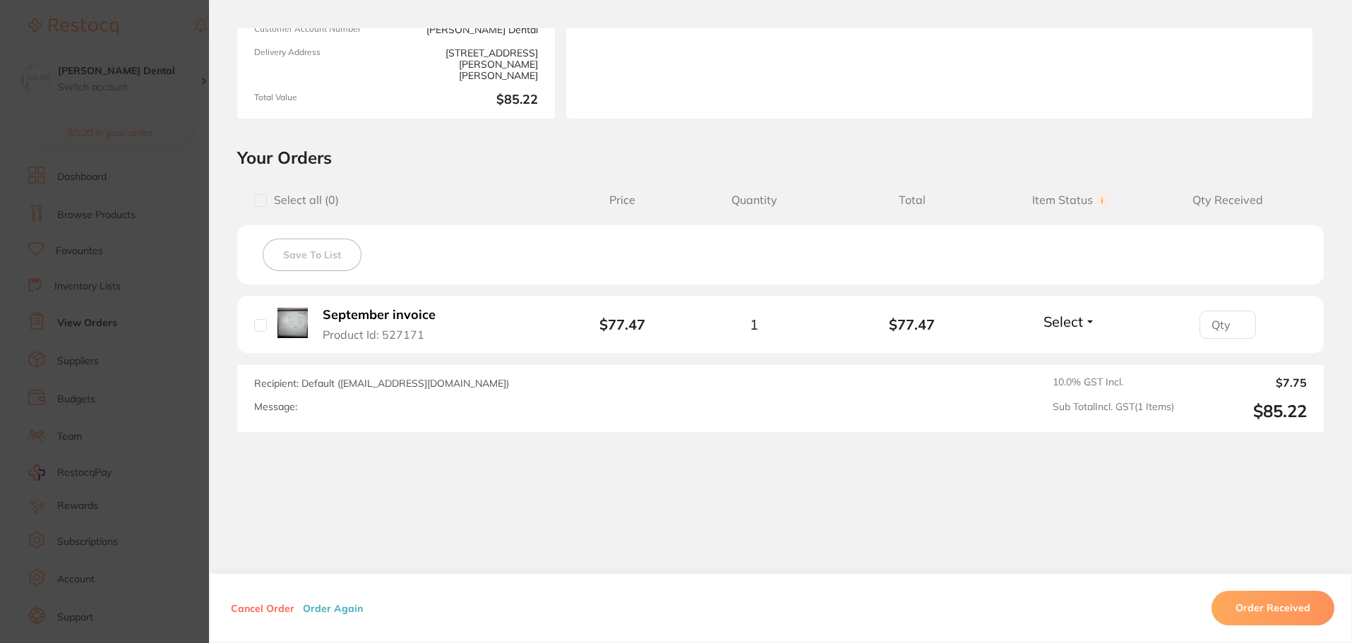
click at [1237, 607] on button "Order Received" at bounding box center [1272, 608] width 123 height 34
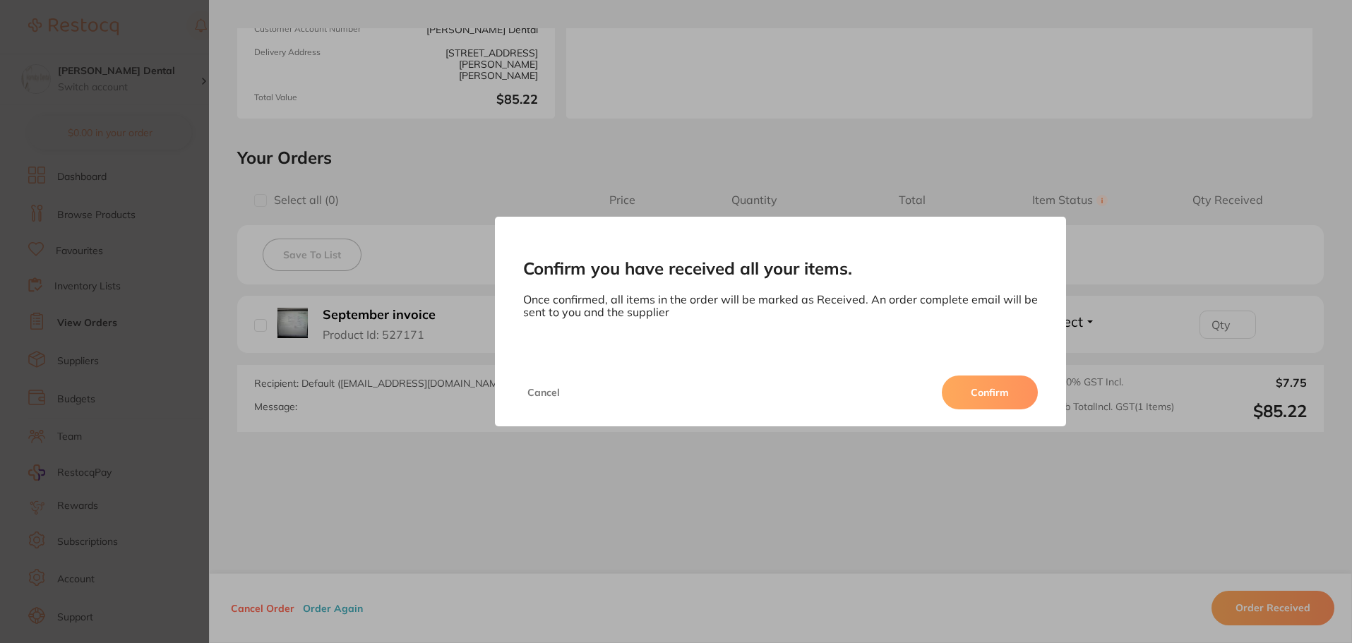
click at [991, 397] on button "Confirm" at bounding box center [990, 392] width 96 height 34
